Goal: Task Accomplishment & Management: Manage account settings

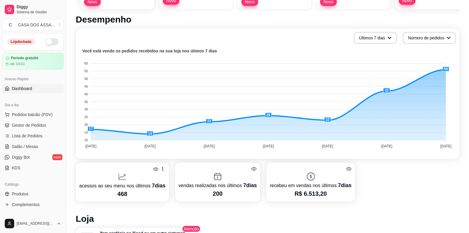
scroll to position [118, 0]
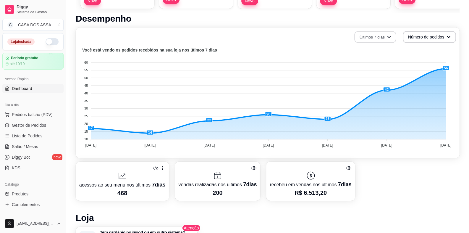
click at [380, 38] on button "Últimos 7 dias" at bounding box center [375, 37] width 42 height 12
click at [373, 69] on span "Últimos 30 dias" at bounding box center [375, 71] width 50 height 6
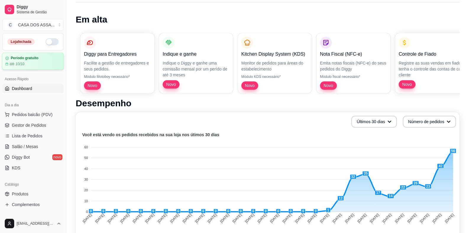
scroll to position [29, 0]
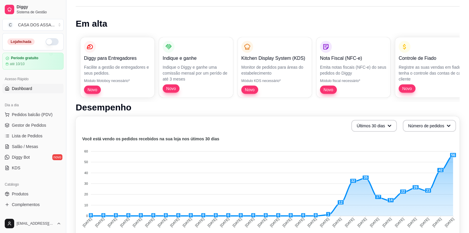
click at [26, 87] on span "Dashboard" at bounding box center [22, 88] width 20 height 6
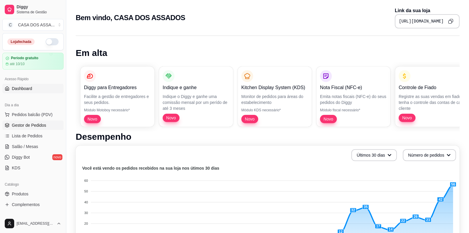
click at [38, 126] on span "Gestor de Pedidos" at bounding box center [29, 125] width 34 height 6
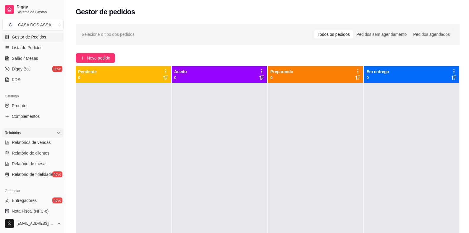
scroll to position [89, 0]
click at [24, 106] on span "Produtos" at bounding box center [20, 105] width 17 height 6
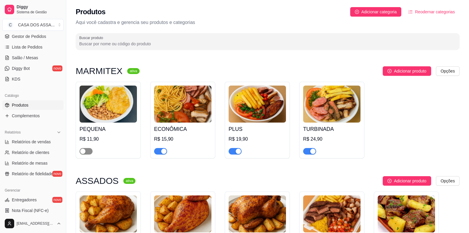
click at [90, 151] on span "button" at bounding box center [86, 151] width 13 height 7
click at [109, 106] on img at bounding box center [108, 103] width 57 height 37
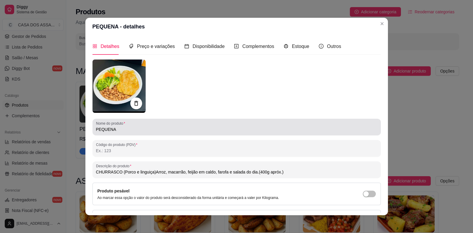
type input "CHURRASCO (Porco e linguiça)Arroz, macarrão, feijão em caldo, farofa e salada d…"
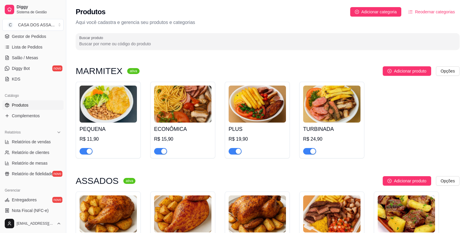
click at [170, 115] on img at bounding box center [182, 103] width 57 height 37
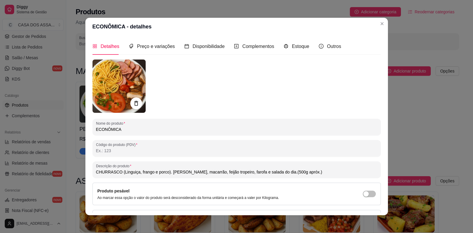
drag, startPoint x: 224, startPoint y: 172, endPoint x: 210, endPoint y: 172, distance: 13.9
click at [210, 172] on input "CHURRASCO (Linguiça, frango e porco). [PERSON_NAME], macarrão, feijão tropeiro,…" at bounding box center [236, 172] width 281 height 6
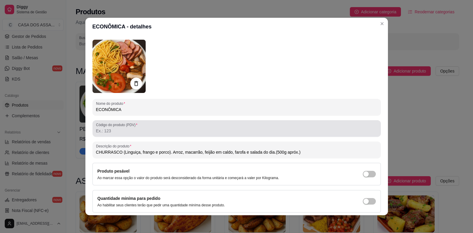
scroll to position [41, 0]
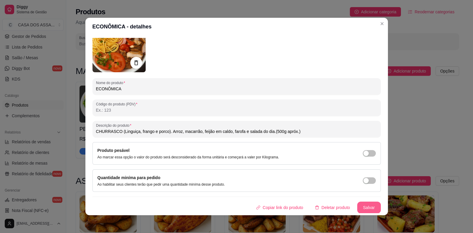
type input "CHURRASCO (Linguiça, frango e porco). Arroz, macarrão, feijão em caldo, farofa …"
click at [363, 204] on button "Salvar" at bounding box center [369, 208] width 23 height 12
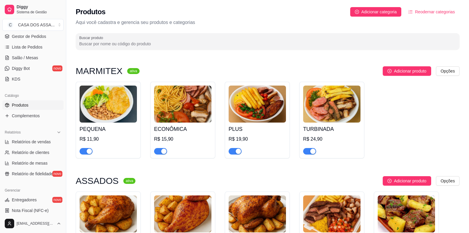
click at [242, 123] on div "PLUS R$ 19,90" at bounding box center [257, 138] width 57 height 32
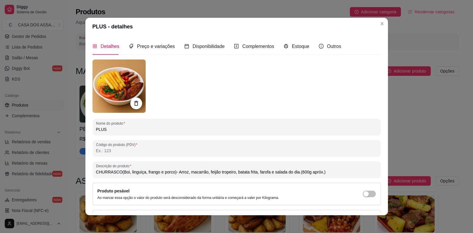
drag, startPoint x: 230, startPoint y: 172, endPoint x: 217, endPoint y: 174, distance: 12.8
click at [217, 174] on input "CHURRASCO(Boi, linguiça, frango e porco)- Arroz, macarrão, feijão tropeiro, bat…" at bounding box center [236, 172] width 281 height 6
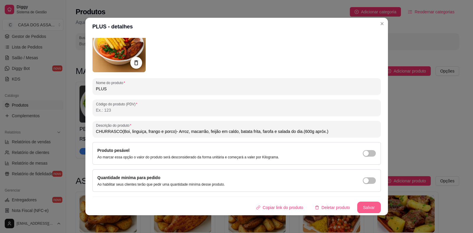
type input "CHURRASCO(Boi, linguiça, frango e porco)- Arroz, macarrão, feijão em caldo, bat…"
click at [363, 207] on button "Salvar" at bounding box center [369, 208] width 23 height 12
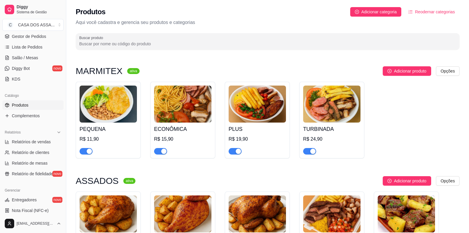
click at [320, 117] on img at bounding box center [331, 103] width 57 height 37
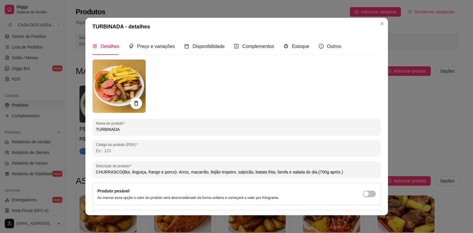
drag, startPoint x: 231, startPoint y: 172, endPoint x: 216, endPoint y: 173, distance: 14.8
click at [216, 173] on input "CHURRASCO(Boi, linguiça, frango e porco)- Arroz, macarrão, feijão tropeiro, sal…" at bounding box center [236, 172] width 281 height 6
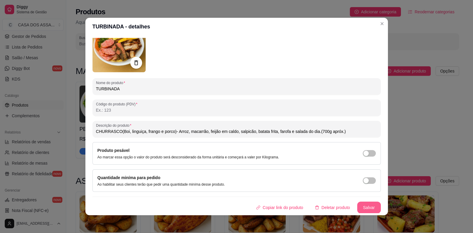
type input "CHURRASCO(Boi, linguiça, frango e porco)- Arroz, macarrão, feijão em caldo, sal…"
click at [362, 208] on button "Salvar" at bounding box center [369, 207] width 24 height 12
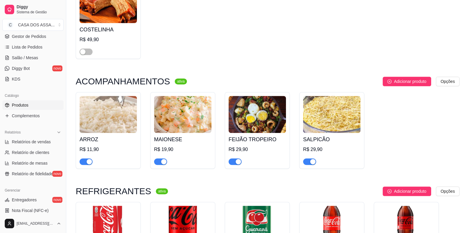
scroll to position [295, 0]
click at [160, 161] on span "button" at bounding box center [160, 161] width 13 height 7
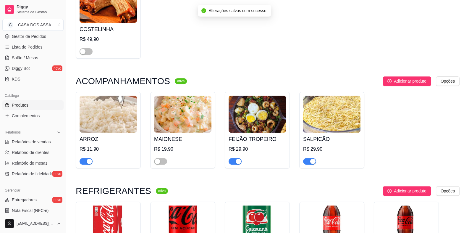
click at [237, 161] on div "button" at bounding box center [238, 160] width 5 height 5
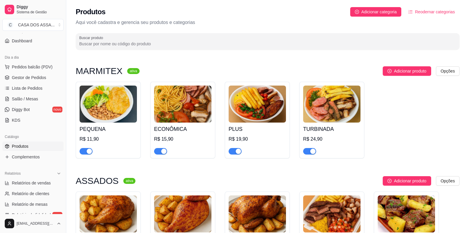
scroll to position [0, 0]
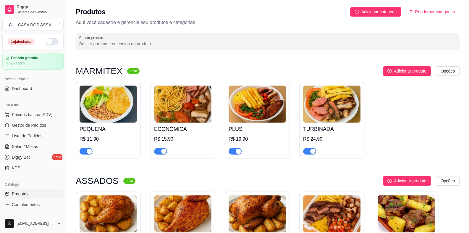
click at [49, 42] on button "button" at bounding box center [52, 41] width 13 height 7
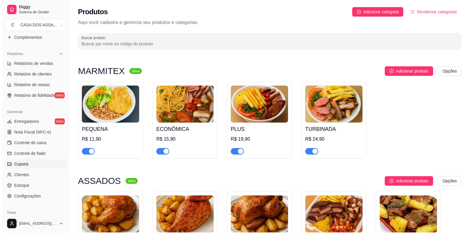
scroll to position [192, 0]
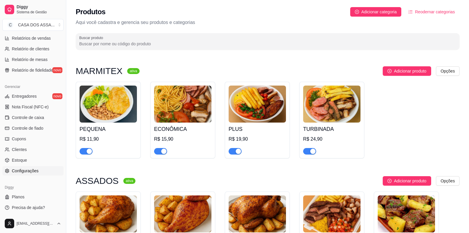
click at [34, 171] on span "Configurações" at bounding box center [25, 171] width 27 height 6
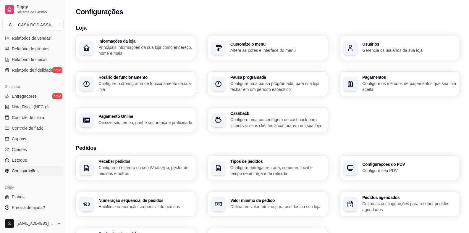
click at [120, 81] on p "Configure o cronograma de funcionamento da sua loja" at bounding box center [145, 86] width 94 height 12
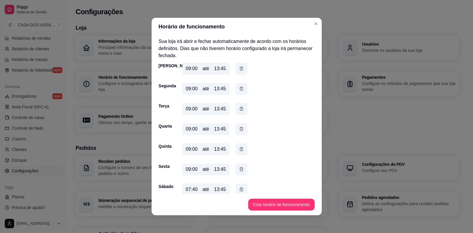
click at [187, 68] on div "09:00" at bounding box center [192, 68] width 12 height 7
drag, startPoint x: 185, startPoint y: 69, endPoint x: 177, endPoint y: 70, distance: 8.1
click at [178, 70] on div "Domingo 09:00 até 13:45" at bounding box center [237, 70] width 156 height 14
click at [185, 78] on div "Domingo 09:00 até 13:45 Segunda 09:00 até 13:45 Terça 09:00 até 13:45 Quarta 09…" at bounding box center [237, 130] width 156 height 135
click at [271, 206] on button "Criar horário de funcionamento" at bounding box center [281, 204] width 67 height 12
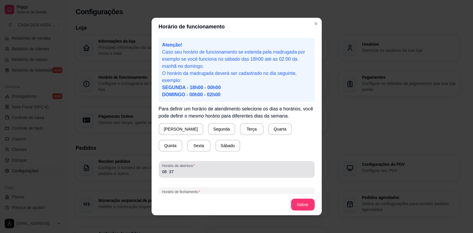
scroll to position [12, 0]
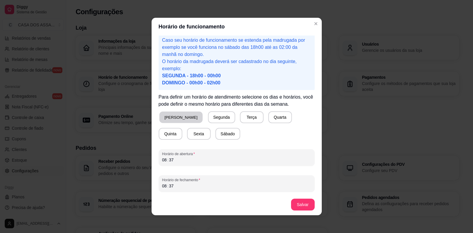
click at [173, 119] on button "[PERSON_NAME]" at bounding box center [180, 117] width 43 height 12
click at [207, 117] on button "Segunda" at bounding box center [220, 117] width 26 height 12
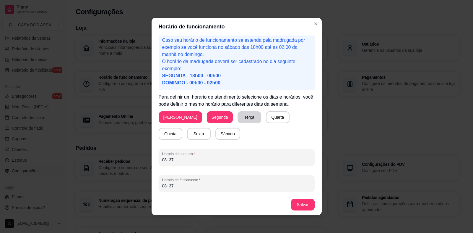
click at [238, 117] on button "Terça" at bounding box center [250, 117] width 24 height 12
click at [266, 118] on button "Quarta" at bounding box center [277, 117] width 23 height 12
click at [182, 128] on button "Quinta" at bounding box center [171, 134] width 24 height 12
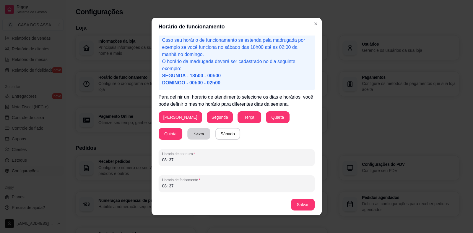
click at [187, 137] on button "Sexta" at bounding box center [198, 134] width 23 height 12
click at [216, 133] on button "Sábado" at bounding box center [228, 134] width 25 height 12
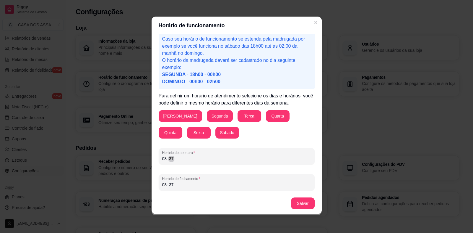
click at [132, 162] on div "Horário de funcionamento Atenção! Caso seu horário de funcionamento se estenda …" at bounding box center [236, 116] width 473 height 233
click at [163, 187] on div "08" at bounding box center [165, 185] width 6 height 6
click at [305, 206] on button "Salvar" at bounding box center [303, 203] width 24 height 12
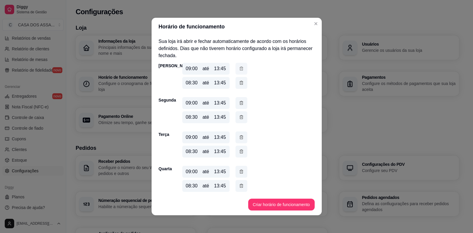
click at [239, 69] on icon "button" at bounding box center [241, 68] width 5 height 7
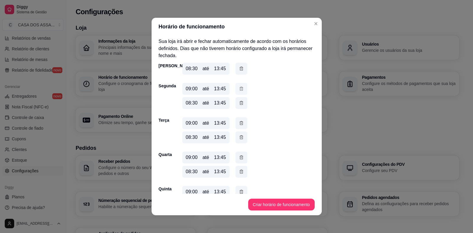
click at [240, 88] on icon "button" at bounding box center [242, 89] width 4 height 4
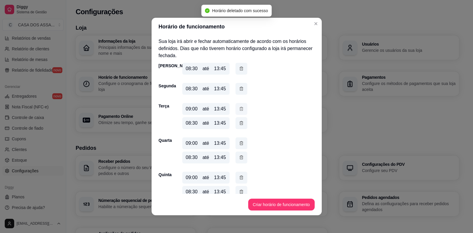
click at [242, 109] on button "button" at bounding box center [242, 109] width 12 height 12
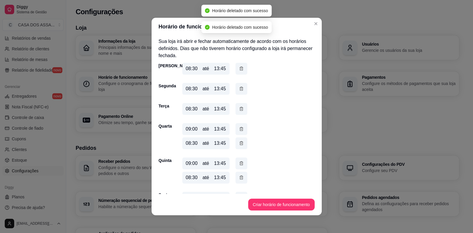
scroll to position [29, 0]
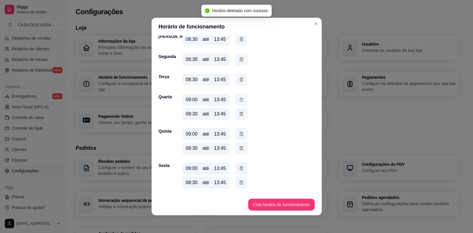
click at [243, 100] on button "button" at bounding box center [242, 100] width 12 height 12
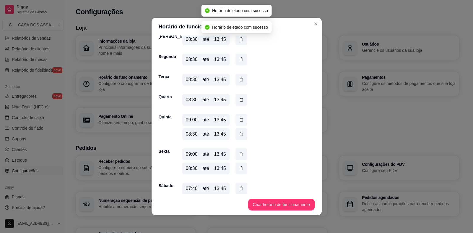
click at [239, 118] on icon "button" at bounding box center [241, 120] width 5 height 7
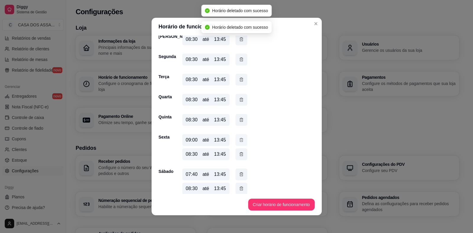
click at [240, 140] on icon "button" at bounding box center [241, 140] width 5 height 7
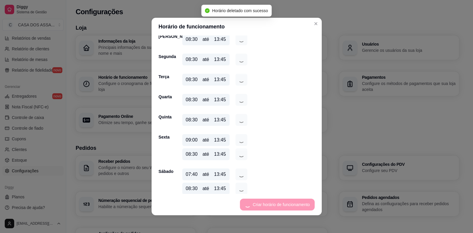
scroll to position [20, 0]
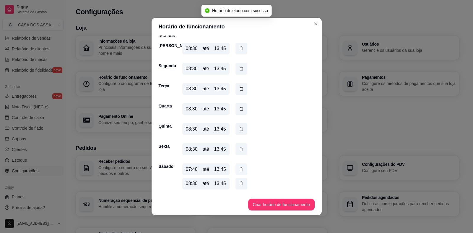
click at [242, 169] on button "button" at bounding box center [242, 169] width 12 height 12
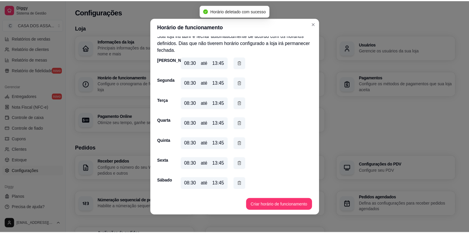
scroll to position [1, 0]
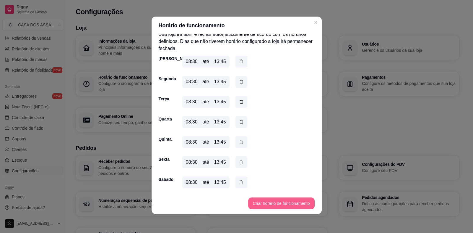
click at [280, 201] on button "Criar horário de funcionamento" at bounding box center [281, 203] width 67 height 12
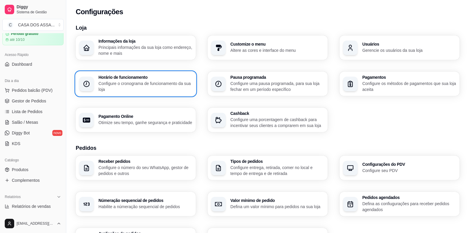
scroll to position [14, 0]
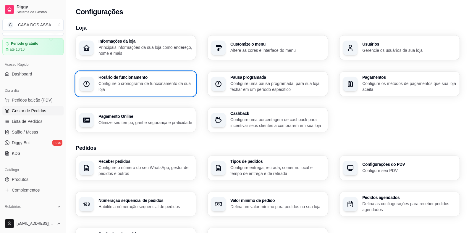
click at [37, 111] on span "Gestor de Pedidos" at bounding box center [29, 111] width 34 height 6
